Goal: Task Accomplishment & Management: Manage account settings

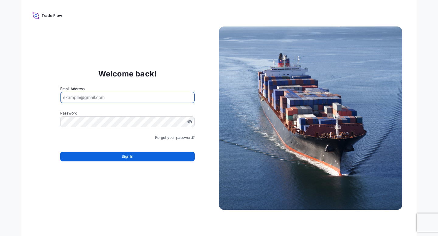
click at [131, 99] on input "Email Address" at bounding box center [127, 97] width 135 height 11
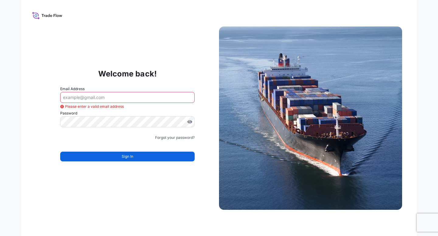
click at [359, 15] on div "Welcome back! Email Address Please enter a valid email address Password Must in…" at bounding box center [219, 118] width 396 height 236
click at [111, 98] on input "Email Address" at bounding box center [127, 97] width 135 height 11
paste input "[EMAIL_ADDRESS][DOMAIN_NAME]"
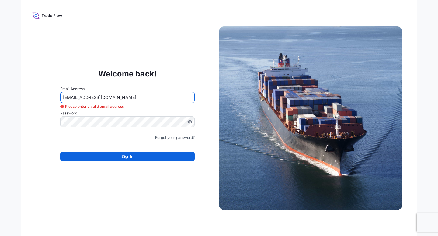
type input "[EMAIL_ADDRESS][DOMAIN_NAME]"
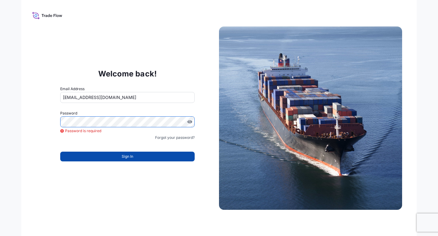
click at [128, 157] on span "Sign In" at bounding box center [128, 156] width 12 height 6
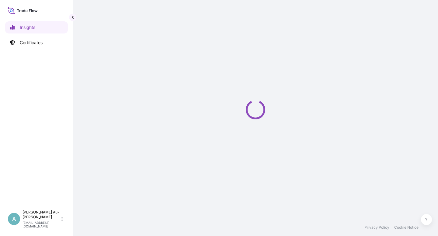
select select "2025"
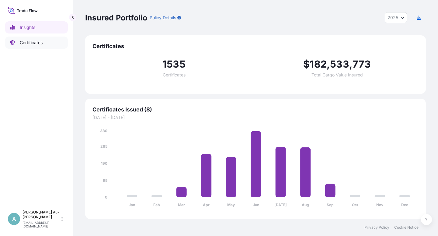
click at [42, 42] on p "Certificates" at bounding box center [31, 43] width 23 height 6
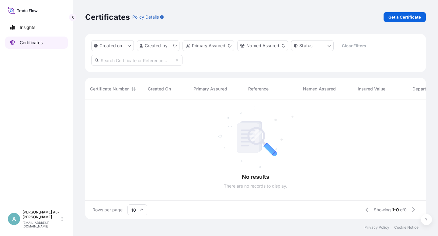
scroll to position [117, 336]
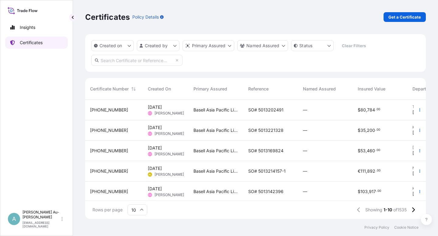
click at [41, 44] on p "Certificates" at bounding box center [31, 43] width 23 height 6
click at [139, 58] on input "text" at bounding box center [136, 60] width 91 height 11
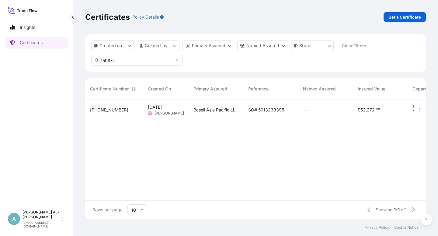
type input "1599-2"
click at [261, 111] on span "SO# 5013238395" at bounding box center [266, 110] width 36 height 6
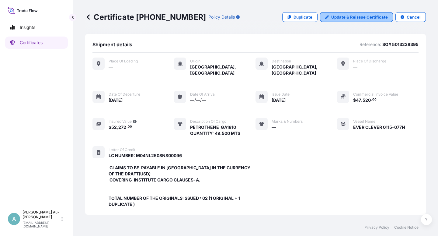
click at [346, 18] on p "Update & Reissue Certificate" at bounding box center [359, 17] width 57 height 6
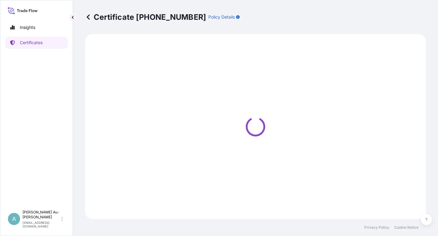
select select "Sea"
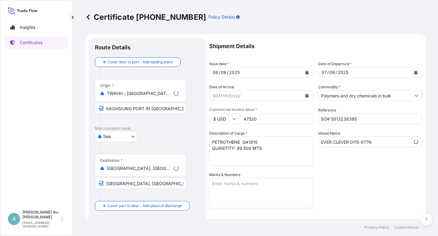
select select "32034"
click at [307, 71] on button "Calendar" at bounding box center [307, 73] width 10 height 10
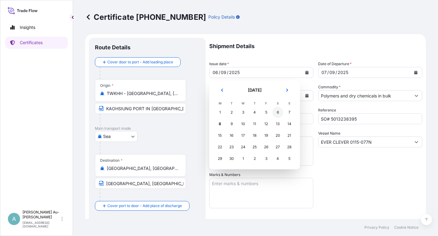
click at [278, 112] on div "6" at bounding box center [277, 112] width 11 height 11
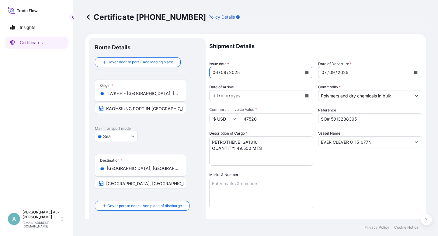
drag, startPoint x: 358, startPoint y: 186, endPoint x: 354, endPoint y: 183, distance: 5.0
click at [356, 185] on div "Shipment Details Issue date * [DATE] Date of Departure * [DATE] Date of Arrival…" at bounding box center [315, 194] width 213 height 313
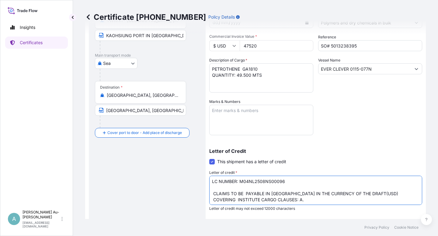
click at [284, 193] on textarea "LC NUMBER: M04NL2508NS00096 CLAIMS TO BE PAYABLE IN [GEOGRAPHIC_DATA] IN THE CU…" at bounding box center [315, 190] width 213 height 29
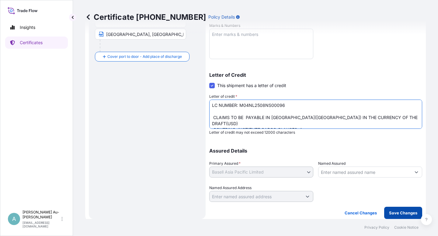
type textarea "LC NUMBER: M04NL2508NS00096 CLAIMS TO BE PAYABLE IN [GEOGRAPHIC_DATA]([GEOGRAPH…"
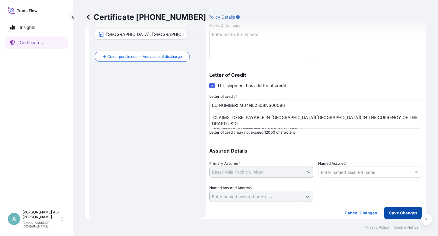
click at [395, 215] on p "Save Changes" at bounding box center [403, 213] width 28 height 6
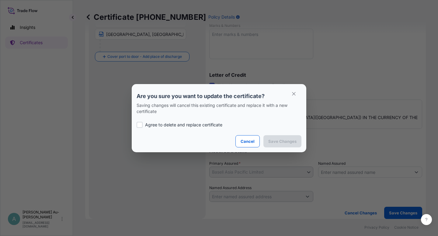
click at [149, 124] on p "Agree to delete and replace certificate" at bounding box center [183, 125] width 77 height 6
checkbox input "true"
click at [276, 142] on p "Save Changes" at bounding box center [282, 141] width 28 height 6
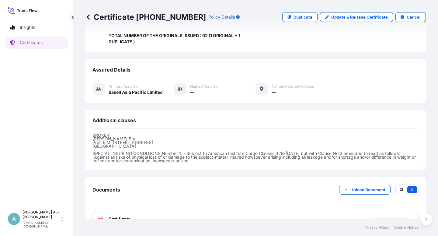
scroll to position [175, 0]
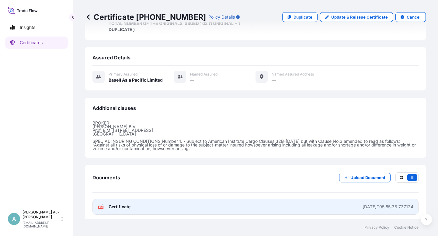
click at [116, 207] on link "PDF Certificate [DATE]T05:55:38.737124" at bounding box center [256, 207] width 326 height 16
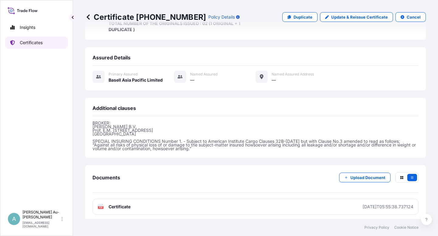
click at [46, 40] on link "Certificates" at bounding box center [36, 43] width 63 height 12
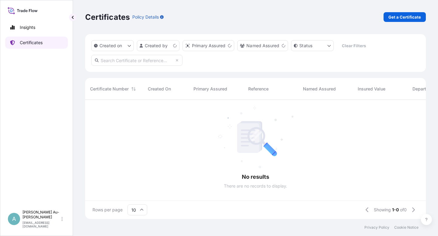
scroll to position [117, 336]
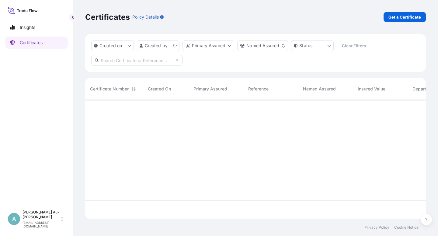
click at [116, 63] on input "text" at bounding box center [136, 60] width 91 height 11
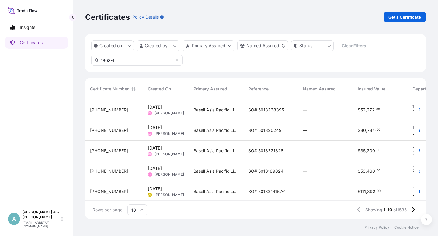
type input "1608-1"
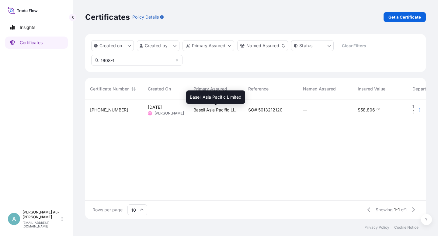
click at [222, 111] on span "Basell Asia Pacific Limited" at bounding box center [216, 110] width 45 height 6
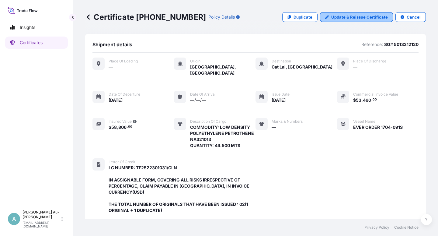
click at [349, 16] on p "Update & Reissue Certificate" at bounding box center [359, 17] width 57 height 6
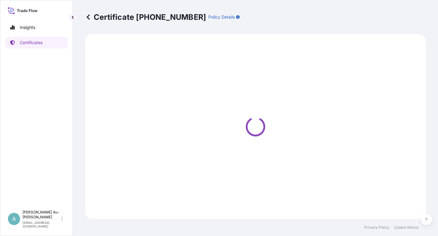
select select "Sea"
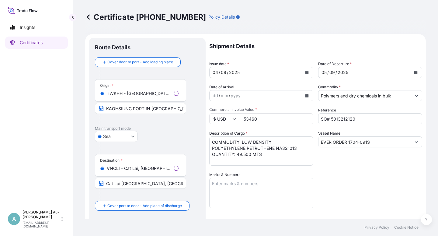
select select "32034"
click at [306, 73] on icon "Calendar" at bounding box center [307, 73] width 3 height 4
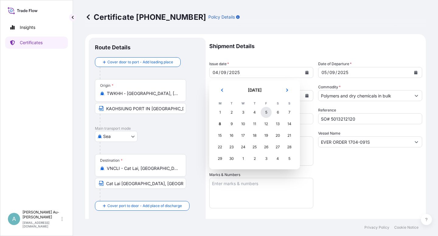
click at [267, 114] on div "5" at bounding box center [266, 112] width 11 height 11
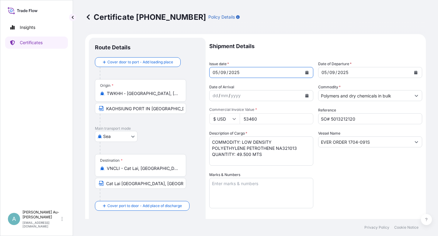
click at [413, 72] on button "Calendar" at bounding box center [416, 73] width 10 height 10
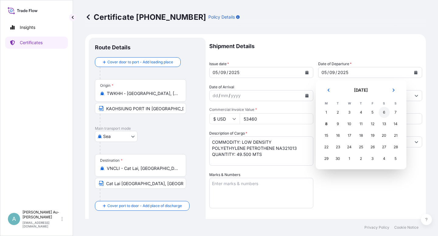
click at [384, 112] on div "6" at bounding box center [384, 112] width 11 height 11
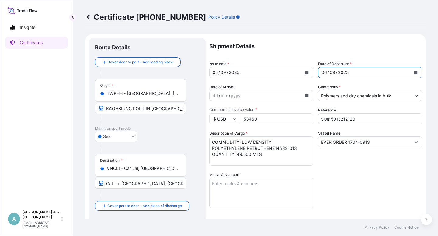
drag, startPoint x: 372, startPoint y: 187, endPoint x: 369, endPoint y: 182, distance: 5.6
click at [371, 184] on div "Shipment Details Issue date * [DATE] Date of Departure * [DATE] Date of Arrival…" at bounding box center [315, 194] width 213 height 313
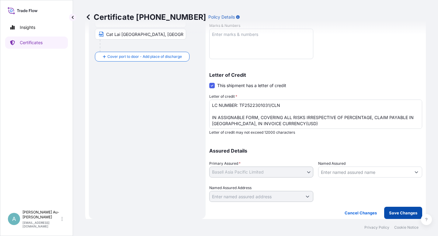
click at [394, 213] on p "Save Changes" at bounding box center [403, 213] width 28 height 6
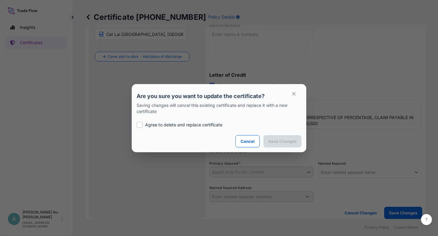
click at [175, 124] on p "Agree to delete and replace certificate" at bounding box center [183, 125] width 77 height 6
checkbox input "true"
click at [294, 140] on p "Save Changes" at bounding box center [282, 141] width 28 height 6
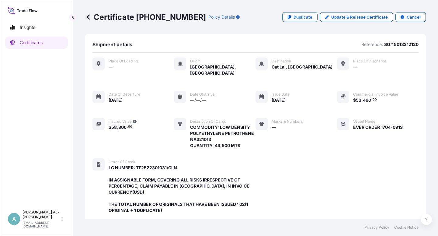
scroll to position [181, 0]
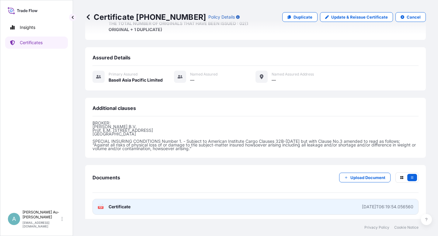
click at [125, 205] on span "Certificate" at bounding box center [120, 207] width 22 height 6
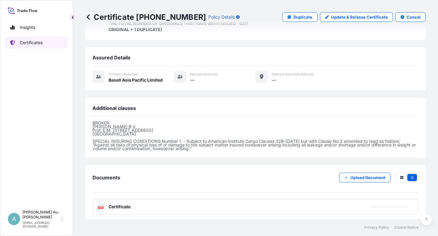
click at [44, 46] on link "Certificates" at bounding box center [36, 43] width 63 height 12
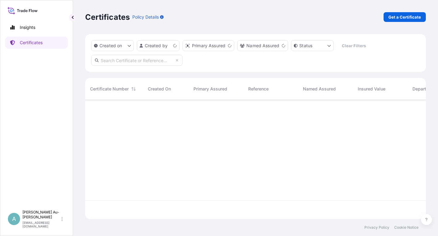
scroll to position [117, 336]
click at [146, 61] on input "text" at bounding box center [136, 60] width 91 height 11
type input "1641-1"
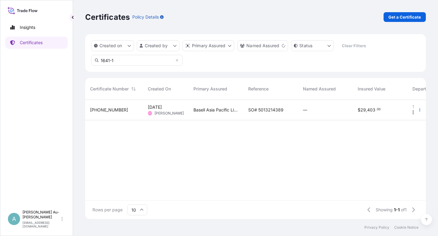
click at [273, 112] on span "SO# 5013214389" at bounding box center [265, 110] width 35 height 6
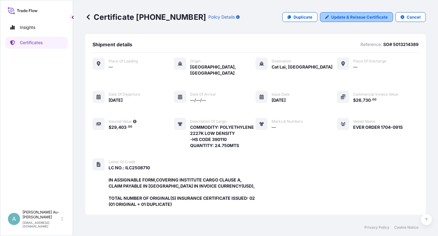
click at [343, 18] on p "Update & Reissue Certificate" at bounding box center [359, 17] width 57 height 6
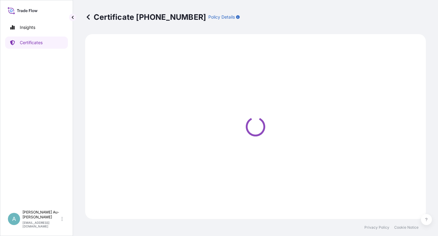
select select "Sea"
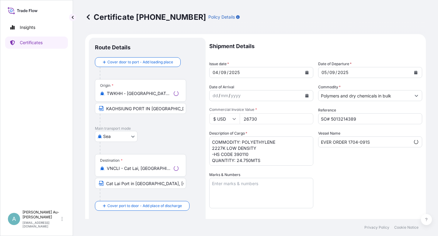
select select "32034"
click at [306, 72] on button "Calendar" at bounding box center [307, 73] width 10 height 10
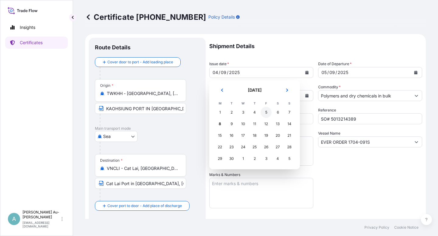
click at [268, 113] on div "5" at bounding box center [266, 112] width 11 height 11
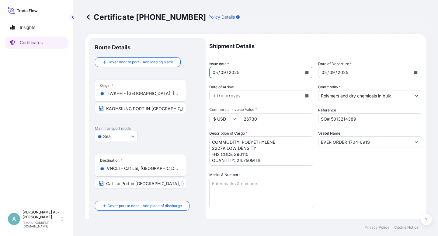
click at [411, 76] on button "Calendar" at bounding box center [416, 73] width 10 height 10
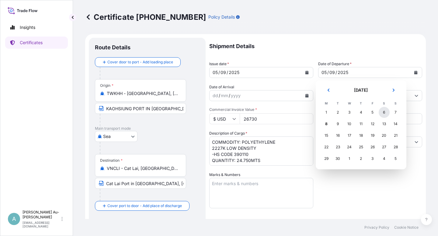
click at [386, 110] on div "6" at bounding box center [384, 112] width 11 height 11
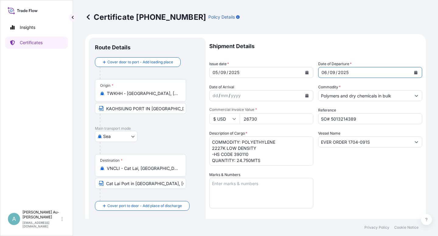
click at [340, 203] on div "Shipment Details Issue date * [DATE] Date of Departure * [DATE] Date of Arrival…" at bounding box center [315, 194] width 213 height 313
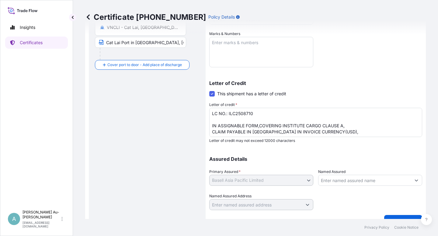
scroll to position [149, 0]
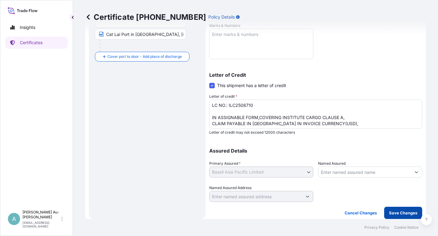
click at [390, 212] on p "Save Changes" at bounding box center [403, 213] width 28 height 6
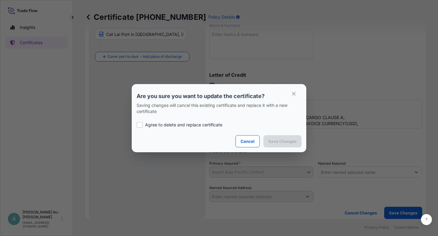
click at [166, 126] on p "Agree to delete and replace certificate" at bounding box center [183, 125] width 77 height 6
checkbox input "true"
click at [271, 143] on p "Save Changes" at bounding box center [282, 141] width 28 height 6
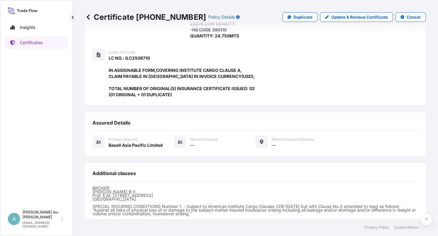
scroll to position [175, 0]
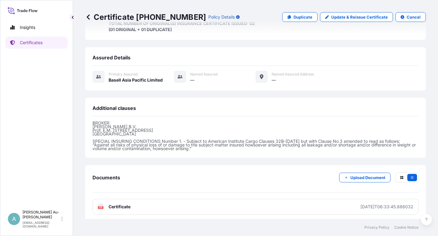
click at [155, 205] on link "PDF Certificate [DATE]T06:33:45.886032" at bounding box center [256, 207] width 326 height 16
click at [46, 45] on link "Certificates" at bounding box center [36, 43] width 63 height 12
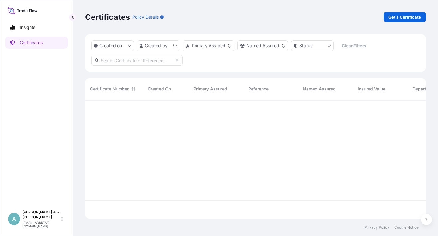
scroll to position [117, 336]
click at [137, 61] on input "text" at bounding box center [136, 60] width 91 height 11
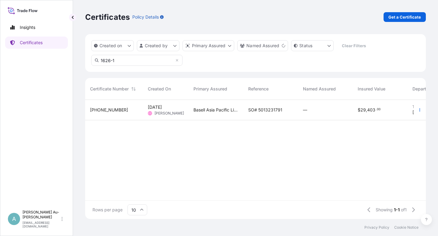
type input "1626-1"
click at [255, 114] on div "SO# 5013231791" at bounding box center [270, 110] width 55 height 20
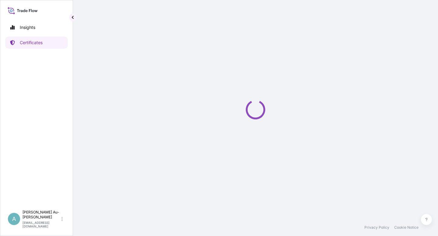
click at [255, 114] on icon "Loading" at bounding box center [255, 109] width 19 height 19
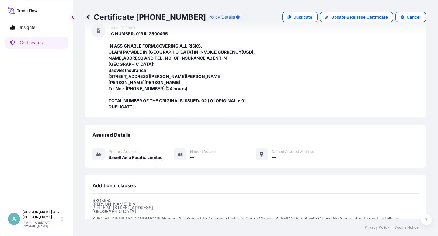
scroll to position [223, 0]
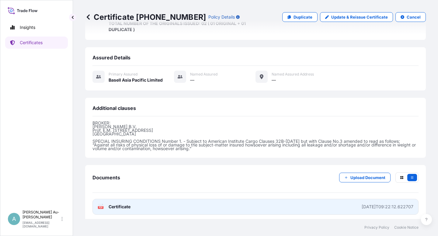
click at [152, 203] on link "PDF Certificate [DATE]T09:22:12.622707" at bounding box center [256, 207] width 326 height 16
